Goal: Information Seeking & Learning: Learn about a topic

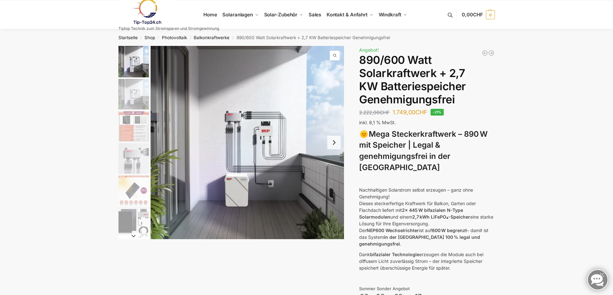
click at [335, 142] on button "Next slide" at bounding box center [334, 143] width 14 height 14
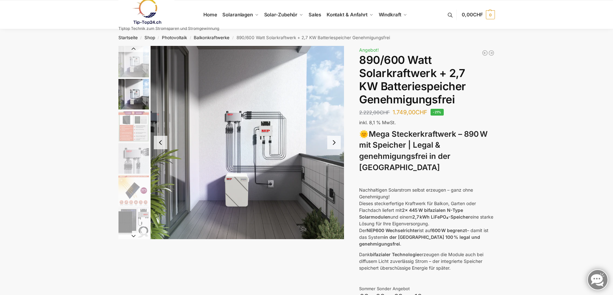
click at [335, 142] on button "Next slide" at bounding box center [334, 143] width 14 height 14
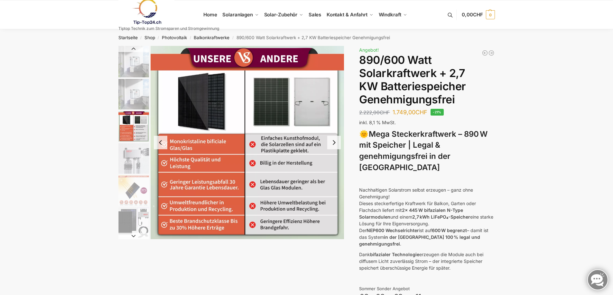
click at [335, 142] on button "Next slide" at bounding box center [334, 143] width 14 height 14
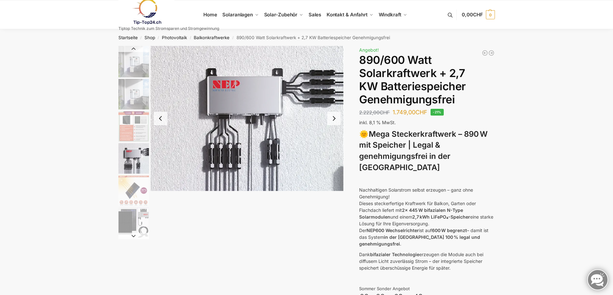
click at [337, 122] on button "Next slide" at bounding box center [334, 119] width 14 height 14
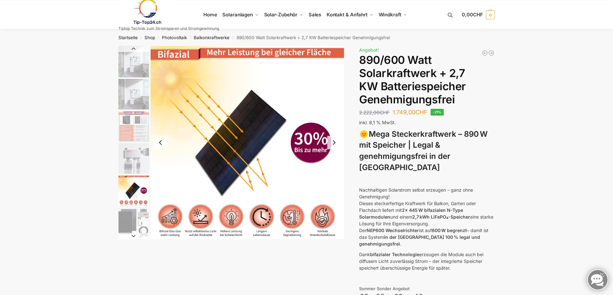
click at [337, 122] on img "5 / 12" at bounding box center [247, 143] width 194 height 194
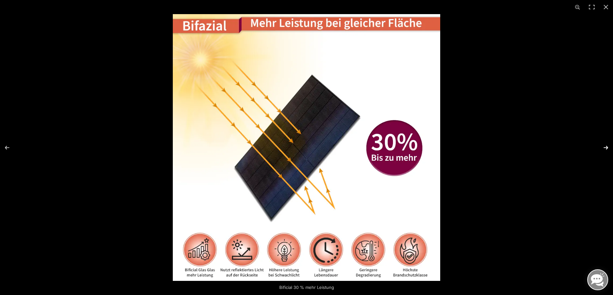
click at [601, 149] on button "Next (arrow right)" at bounding box center [601, 148] width 23 height 32
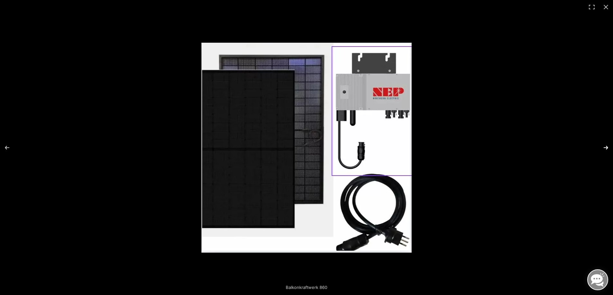
click at [601, 149] on button "Next (arrow right)" at bounding box center [601, 148] width 23 height 32
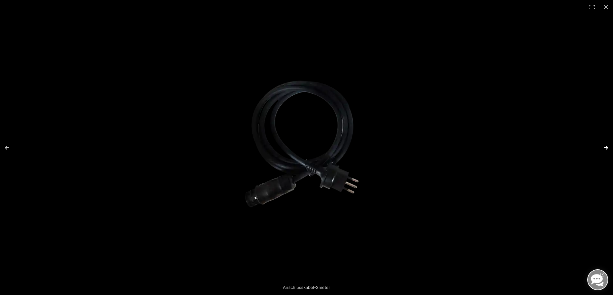
click at [604, 148] on button "Next (arrow right)" at bounding box center [601, 148] width 23 height 32
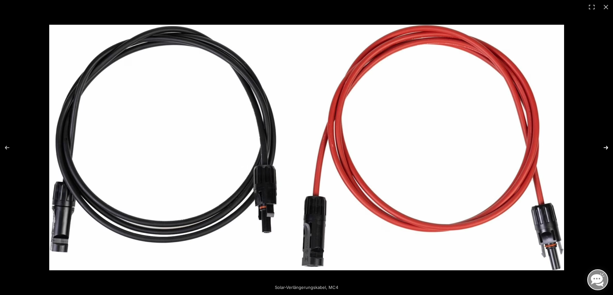
click at [605, 149] on button "Next (arrow right)" at bounding box center [601, 148] width 23 height 32
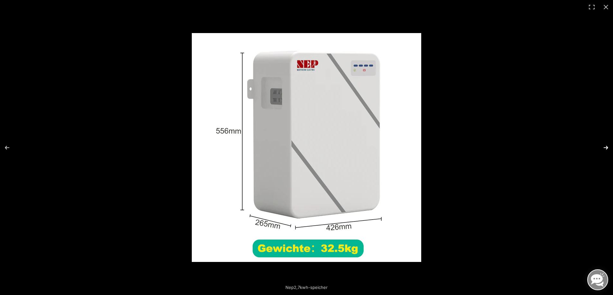
click at [606, 149] on button "Next (arrow right)" at bounding box center [601, 148] width 23 height 32
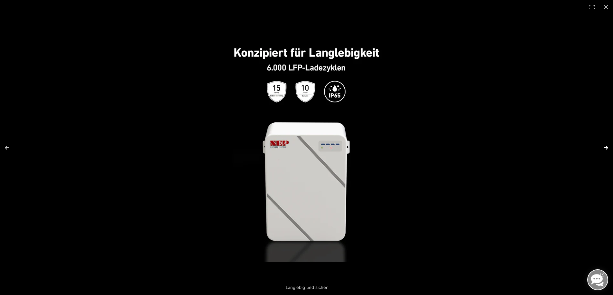
click at [605, 148] on button "Next (arrow right)" at bounding box center [601, 148] width 23 height 32
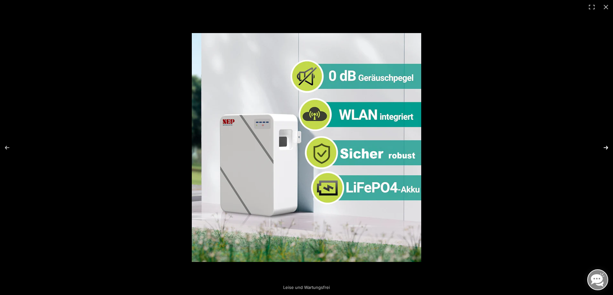
click at [604, 148] on button "Next (arrow right)" at bounding box center [601, 148] width 23 height 32
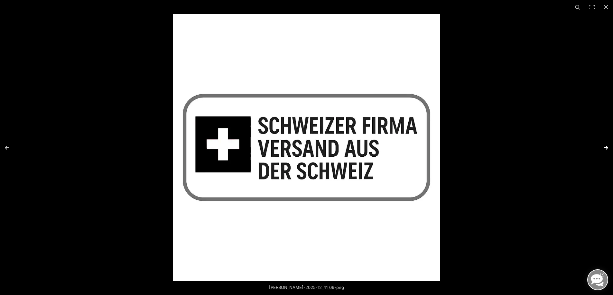
click at [604, 148] on button "Next (arrow right)" at bounding box center [601, 148] width 23 height 32
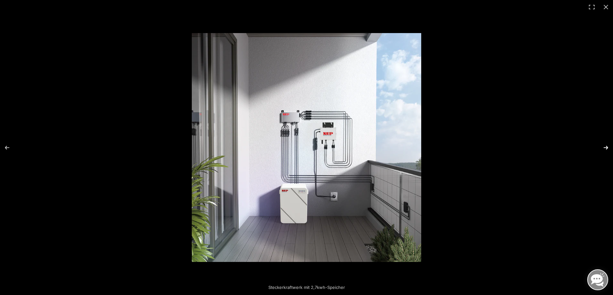
click at [604, 148] on button "Next (arrow right)" at bounding box center [601, 148] width 23 height 32
click at [602, 148] on button "Next (arrow right)" at bounding box center [601, 148] width 23 height 32
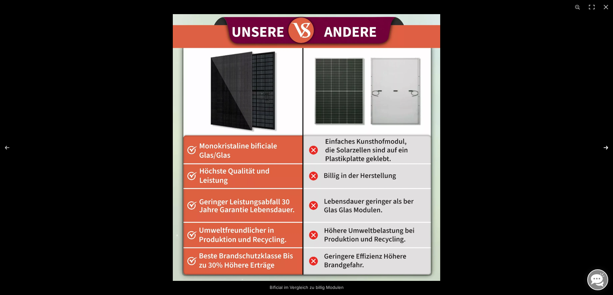
click at [603, 148] on button "Next (arrow right)" at bounding box center [601, 148] width 23 height 32
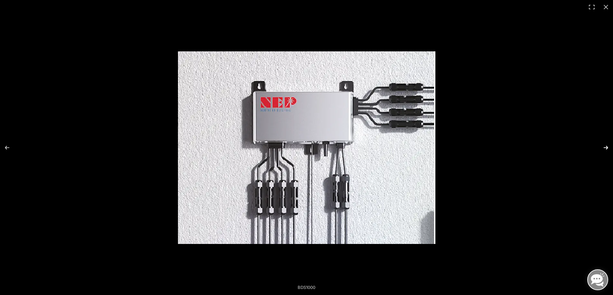
click at [603, 148] on button "Next (arrow right)" at bounding box center [601, 148] width 23 height 32
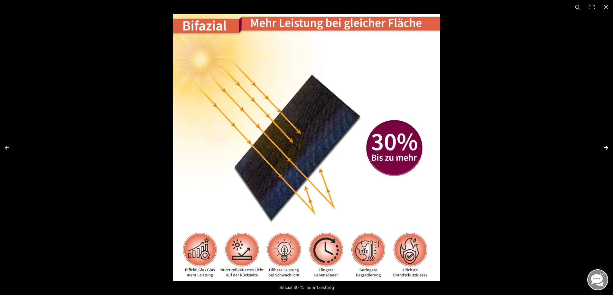
click at [603, 148] on button "Next (arrow right)" at bounding box center [601, 148] width 23 height 32
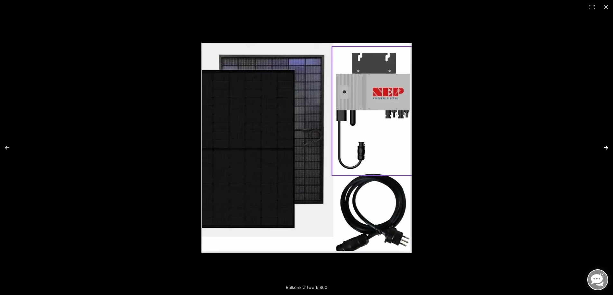
click at [603, 148] on button "Next (arrow right)" at bounding box center [601, 148] width 23 height 32
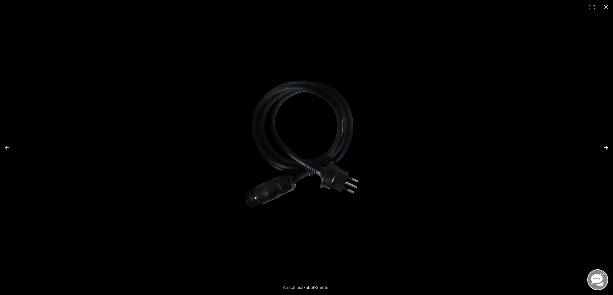
click at [603, 148] on button "Next (arrow right)" at bounding box center [601, 148] width 23 height 32
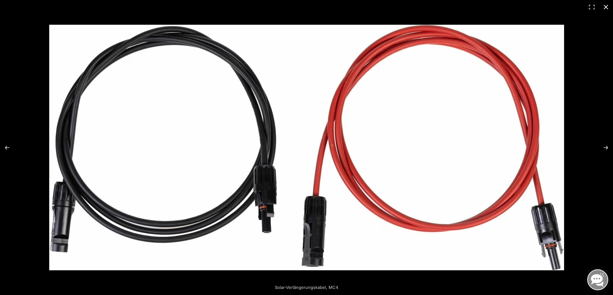
click at [605, 9] on button "Close (Esc)" at bounding box center [605, 7] width 14 height 14
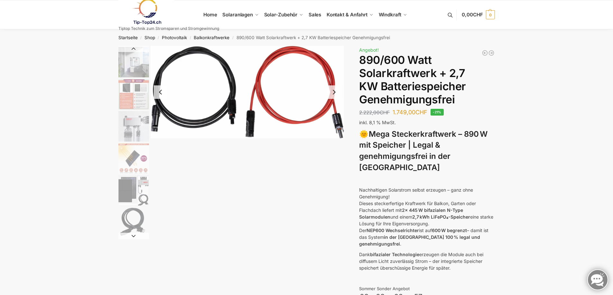
click at [140, 219] on img "7 / 12" at bounding box center [133, 223] width 31 height 31
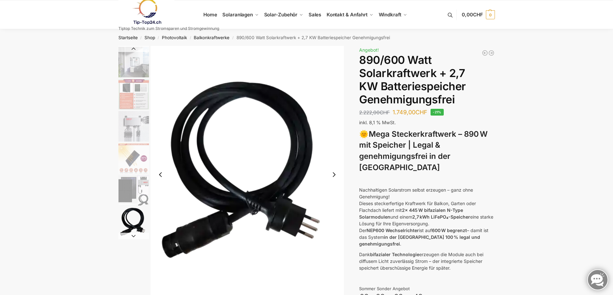
click at [121, 182] on img "6 / 12" at bounding box center [133, 191] width 31 height 31
